Goal: Complete application form

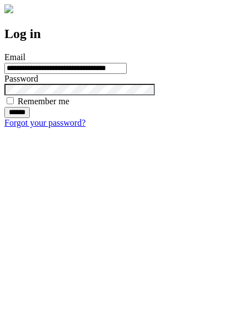
type input "**********"
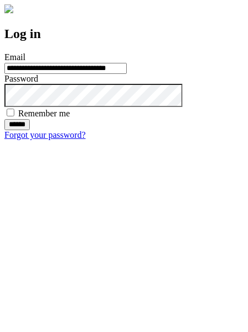
click at [30, 130] on input "******" at bounding box center [16, 124] width 25 height 11
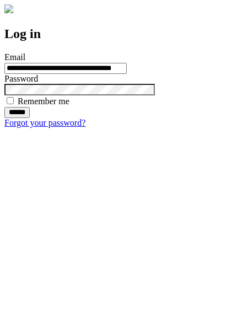
type input "**********"
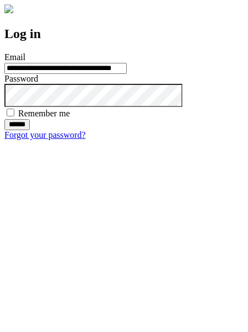
click at [30, 130] on input "******" at bounding box center [16, 124] width 25 height 11
